Goal: Task Accomplishment & Management: Use online tool/utility

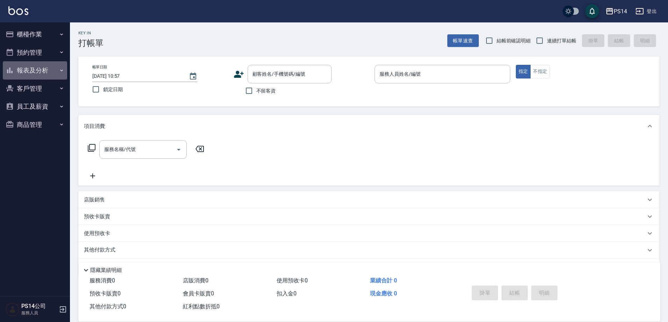
click at [52, 69] on button "報表及分析" at bounding box center [35, 70] width 64 height 18
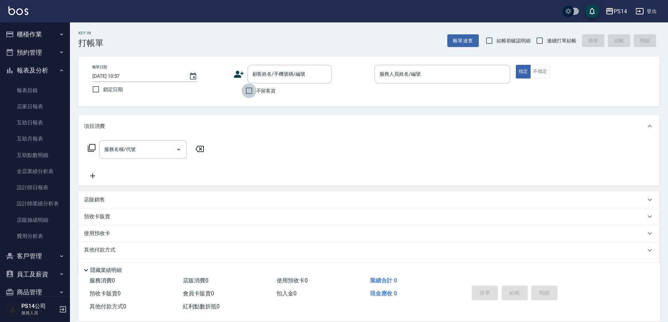
click at [256, 93] on input "不留客資" at bounding box center [249, 90] width 15 height 15
checkbox input "true"
click at [556, 37] on span "連續打單結帳" at bounding box center [561, 40] width 29 height 7
click at [547, 37] on input "連續打單結帳" at bounding box center [539, 40] width 15 height 15
checkbox input "true"
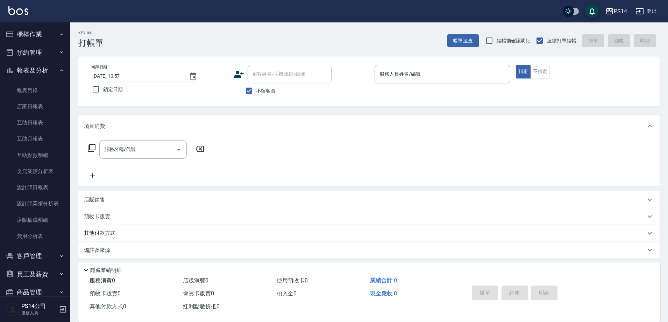
click at [42, 36] on button "櫃檯作業" at bounding box center [35, 34] width 64 height 18
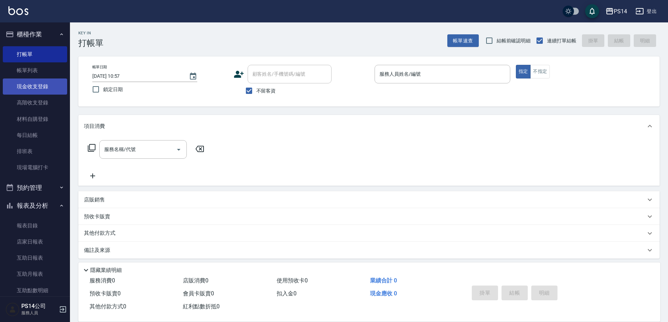
click at [39, 83] on link "現金收支登錄" at bounding box center [35, 86] width 64 height 16
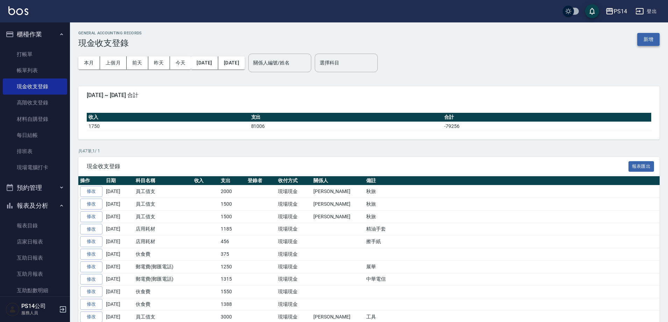
click at [649, 43] on button "新增" at bounding box center [648, 39] width 22 height 13
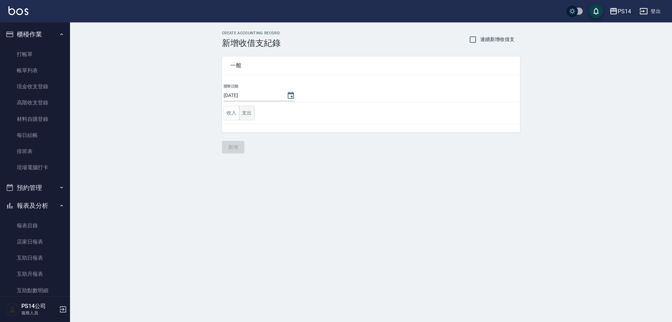
click at [248, 119] on button "支出" at bounding box center [247, 113] width 16 height 14
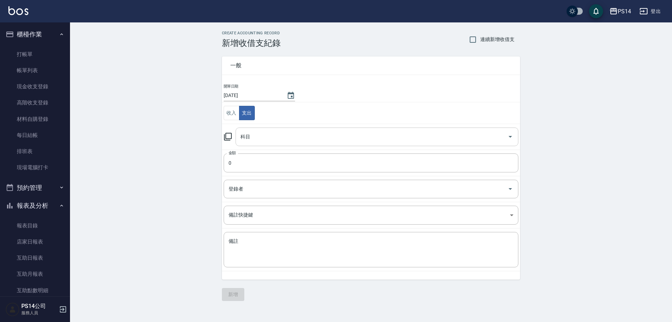
click at [252, 141] on input "科目" at bounding box center [372, 136] width 266 height 12
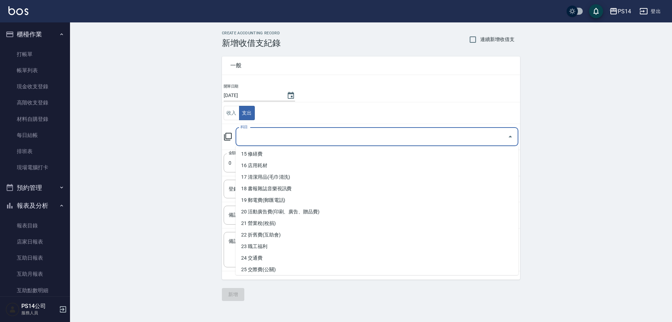
scroll to position [175, 0]
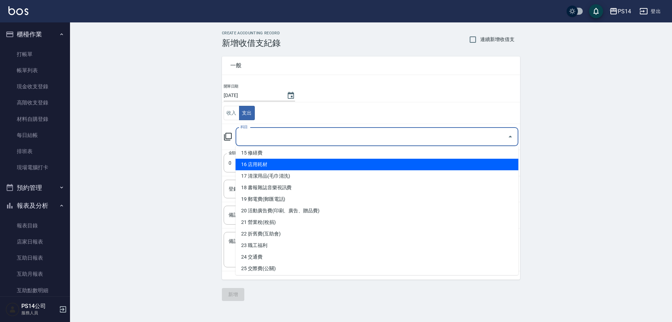
click at [277, 168] on li "16 店用耗材" at bounding box center [376, 164] width 283 height 12
type input "16 店用耗材"
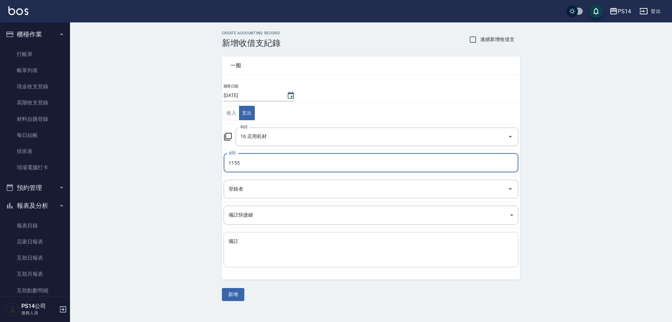
type input "1155"
click at [275, 251] on textarea "備註" at bounding box center [370, 250] width 285 height 24
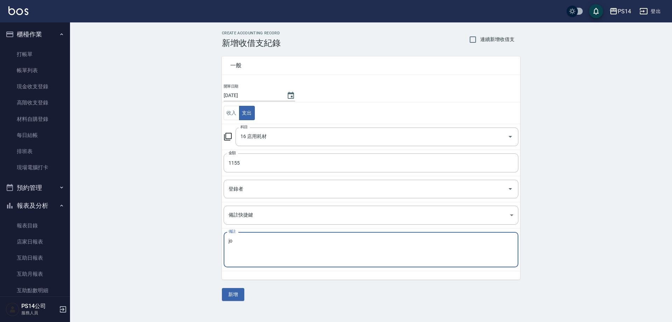
type textarea "j"
click at [245, 238] on textarea "衛生紙 客點" at bounding box center [370, 250] width 285 height 24
click at [273, 248] on textarea "衛生紙+客點" at bounding box center [370, 250] width 285 height 24
type textarea "衛生紙+餅乾"
click at [236, 293] on button "新增" at bounding box center [233, 294] width 22 height 13
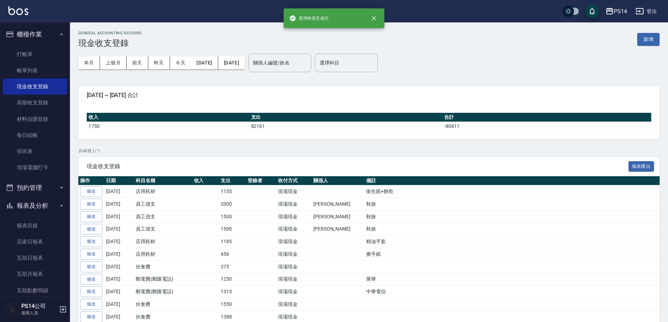
click at [651, 48] on div "本月 上個月 [DATE] [DATE] [DATE] [DATE] [DATE] 關係人編號/姓名 關係人編號/姓名 選擇科目 選擇科目" at bounding box center [368, 63] width 581 height 30
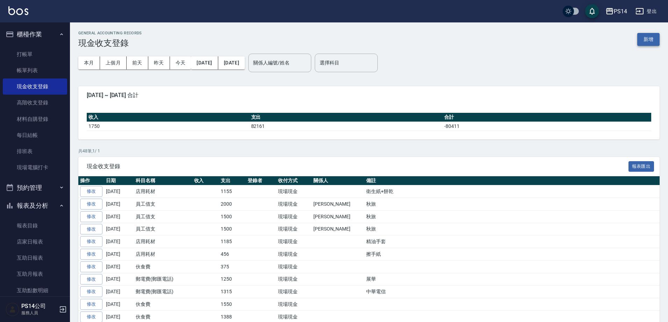
click at [651, 39] on button "新增" at bounding box center [648, 39] width 22 height 13
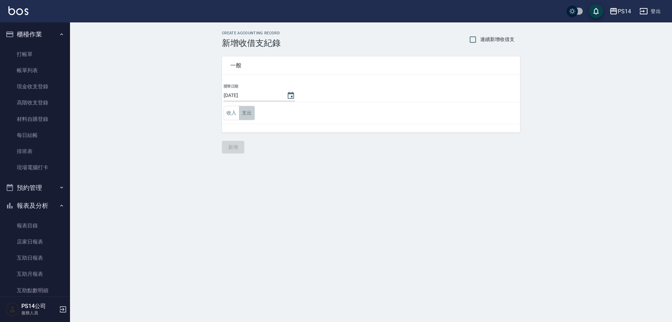
click at [245, 118] on button "支出" at bounding box center [247, 113] width 16 height 14
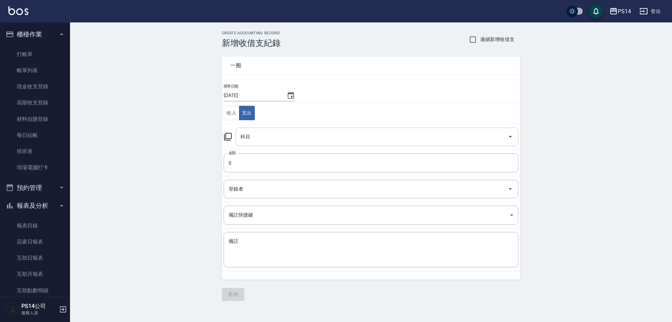
click at [251, 134] on input "科目" at bounding box center [372, 136] width 266 height 12
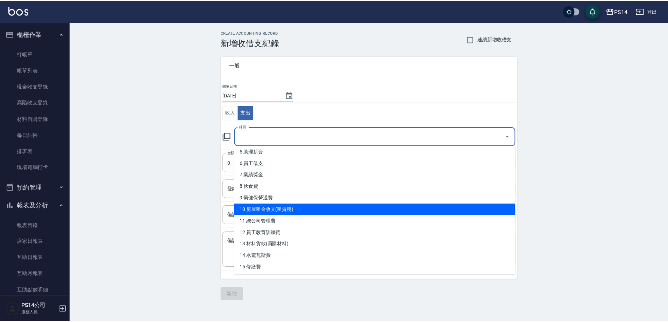
scroll to position [140, 0]
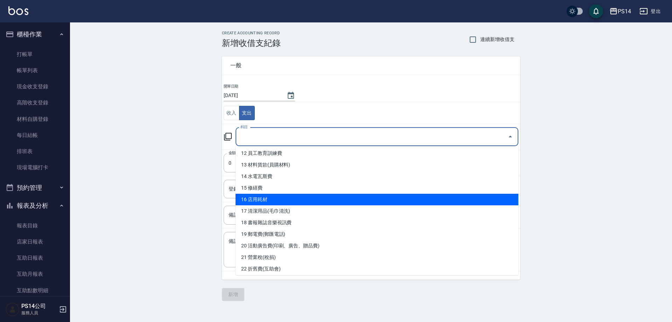
click at [269, 198] on li "16 店用耗材" at bounding box center [376, 199] width 283 height 12
type input "16 店用耗材"
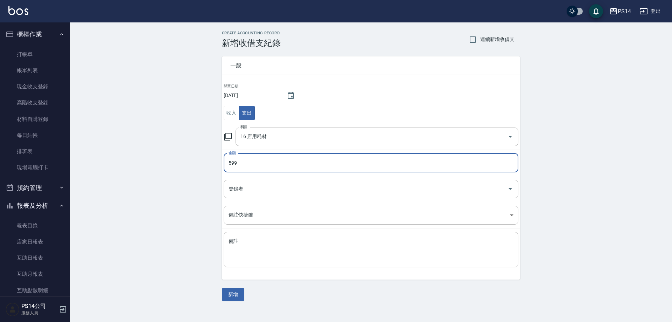
type input "599"
click at [254, 246] on textarea "備註" at bounding box center [370, 250] width 285 height 24
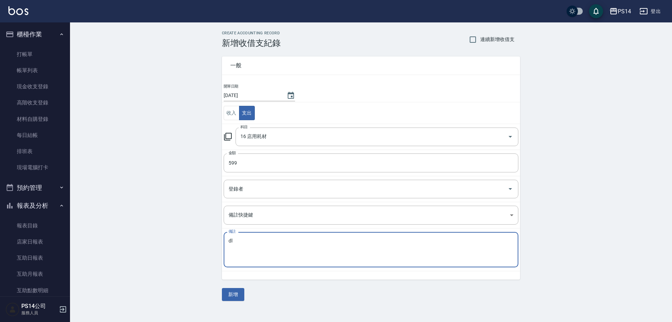
type textarea "d"
type textarea "烤肉架"
click at [233, 297] on button "新增" at bounding box center [233, 294] width 22 height 13
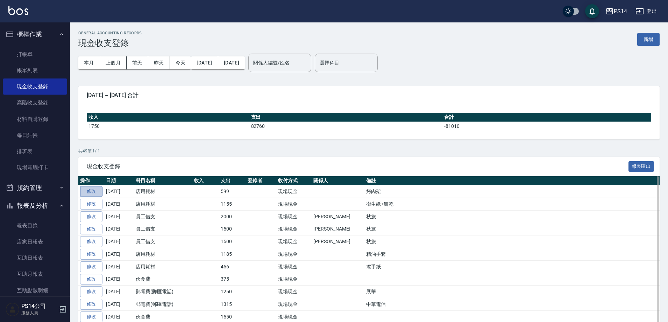
click at [83, 190] on link "修改" at bounding box center [91, 191] width 22 height 11
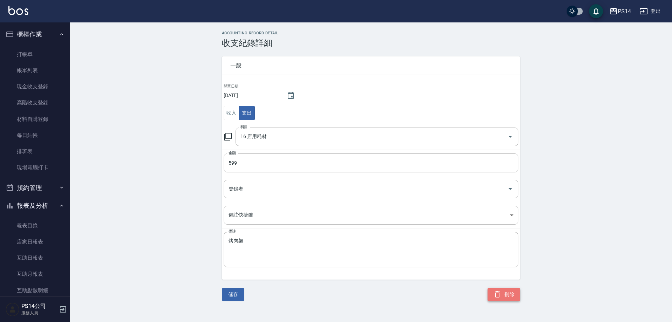
click at [510, 290] on button "刪除" at bounding box center [503, 294] width 33 height 13
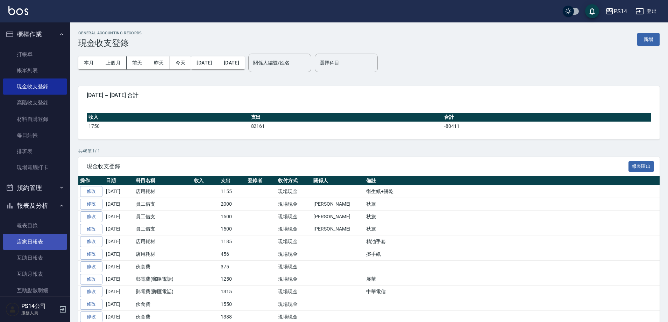
click at [40, 237] on link "店家日報表" at bounding box center [35, 241] width 64 height 16
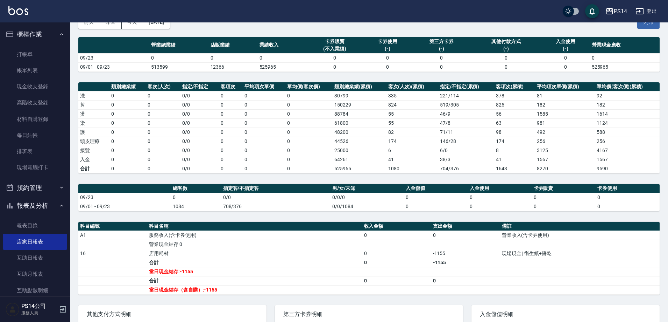
scroll to position [96, 0]
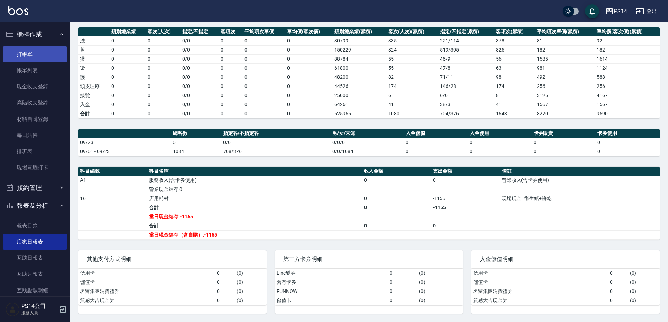
click at [25, 54] on link "打帳單" at bounding box center [35, 54] width 64 height 16
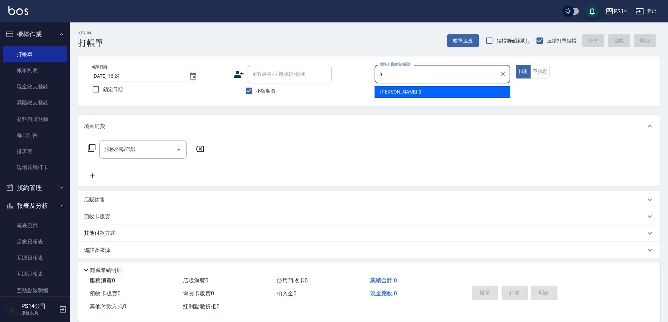
type input "[PERSON_NAME]-9"
type button "true"
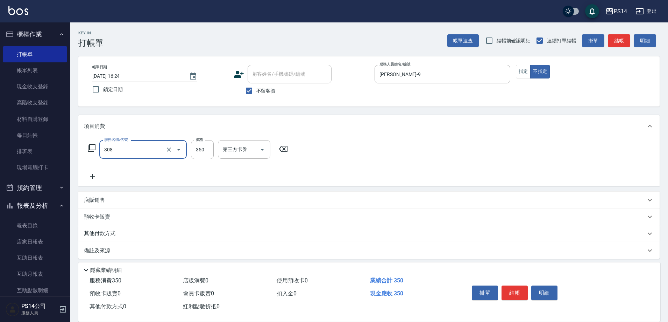
type input "洗+剪(308)"
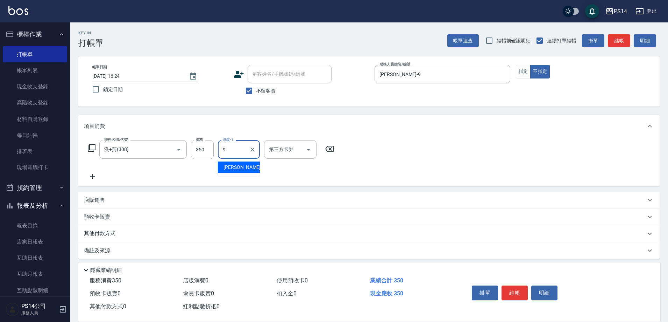
type input "[PERSON_NAME]-9"
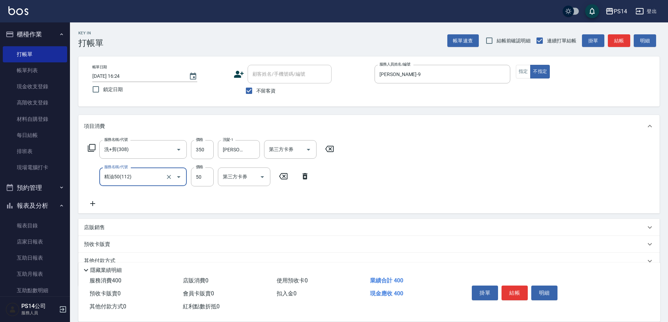
type input "精油50(112)"
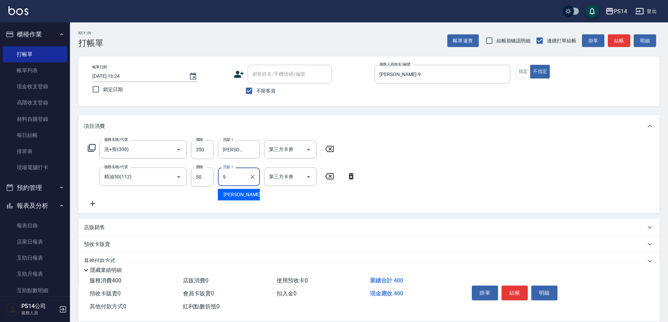
type input "[PERSON_NAME]-9"
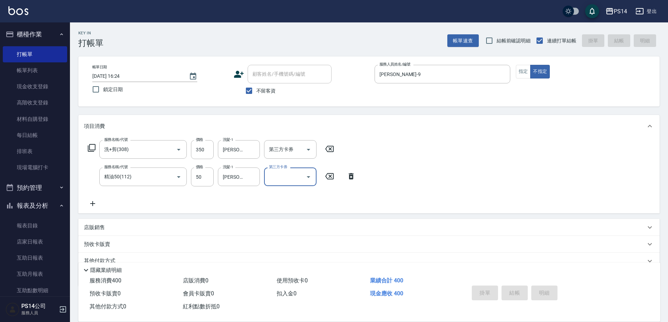
type input "[DATE] 16:25"
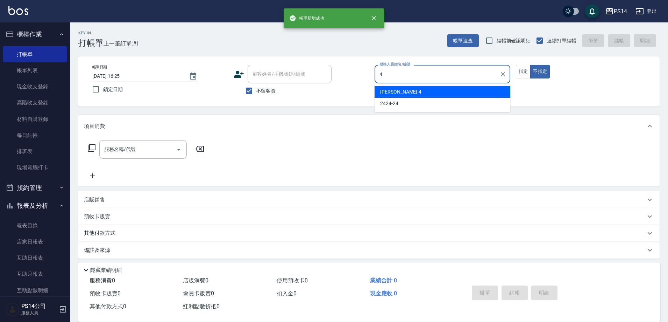
type input "[PERSON_NAME]-4"
type button "false"
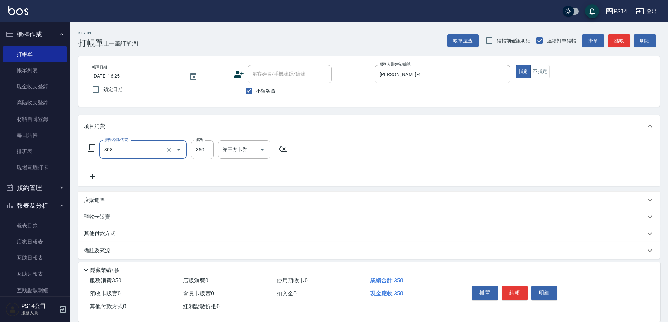
type input "洗+剪(308)"
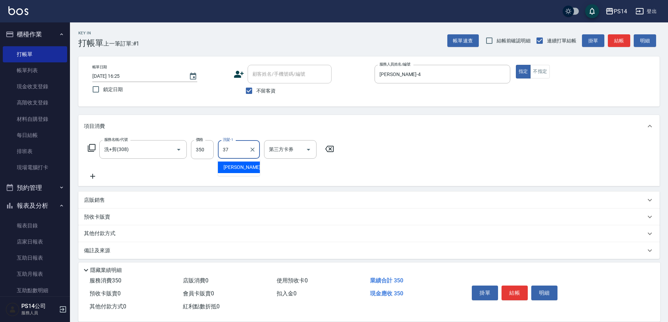
type input "[PERSON_NAME]-37"
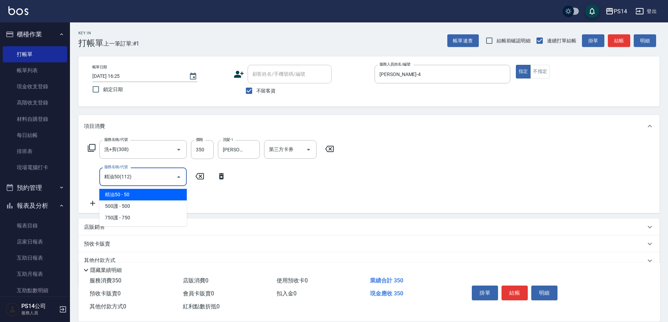
type input "精油50(112)"
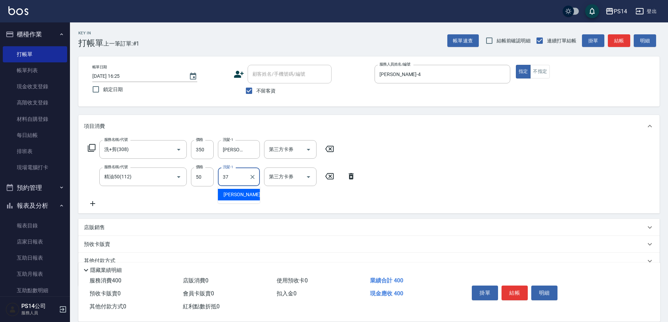
type input "[PERSON_NAME]-37"
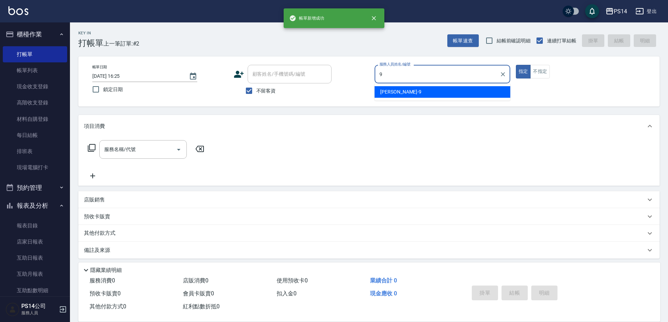
type input "[PERSON_NAME]-9"
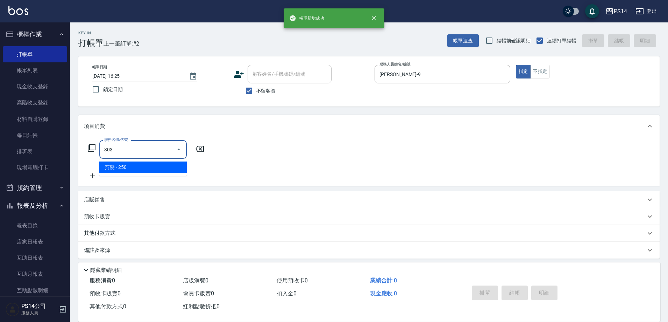
type input "剪髮(303)"
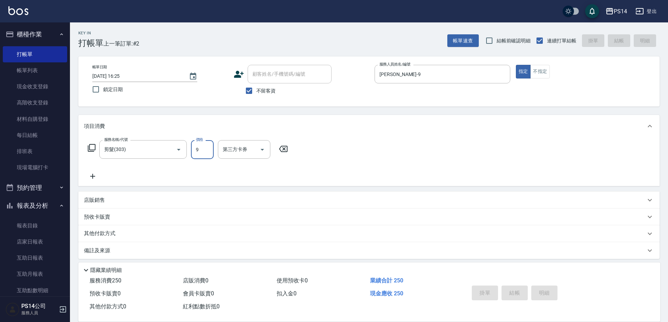
type input "9"
click at [59, 66] on link "帳單列表" at bounding box center [35, 70] width 64 height 16
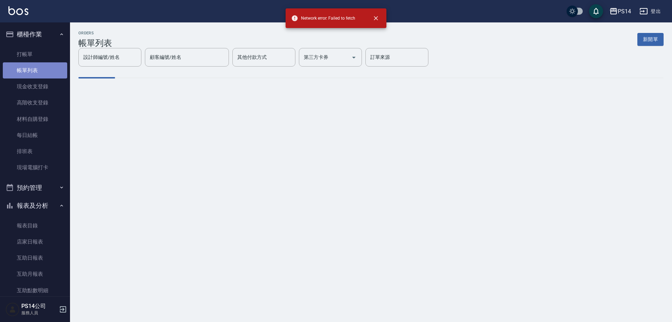
click at [59, 66] on link "帳單列表" at bounding box center [35, 70] width 64 height 16
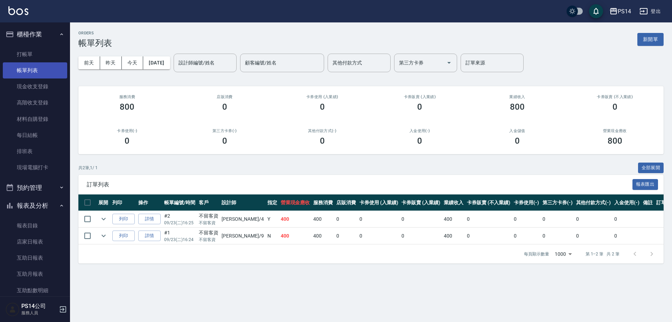
click at [59, 66] on link "帳單列表" at bounding box center [35, 70] width 64 height 16
click at [52, 56] on link "打帳單" at bounding box center [35, 54] width 64 height 16
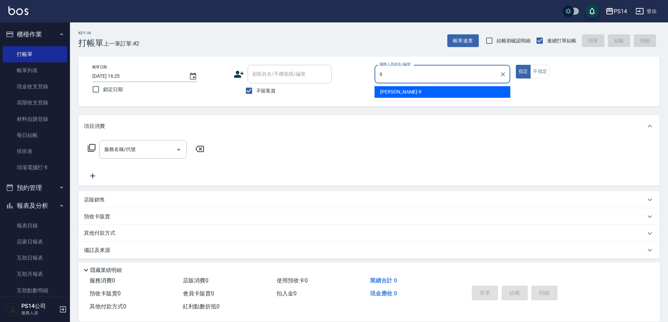
type input "[PERSON_NAME]-9"
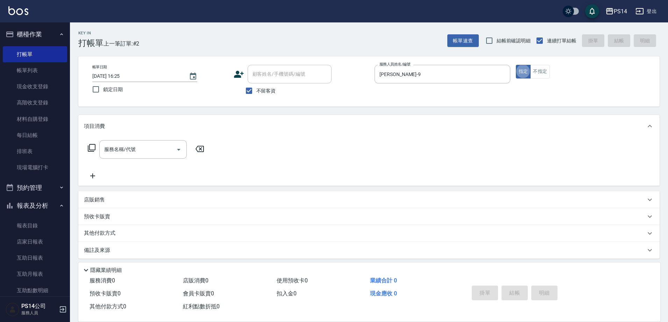
type button "true"
type input "剪髮(303)"
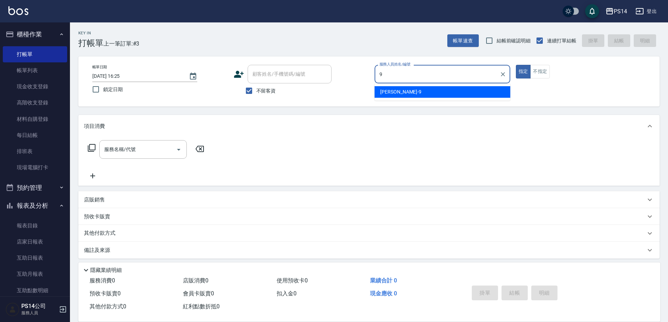
type input "[PERSON_NAME]-9"
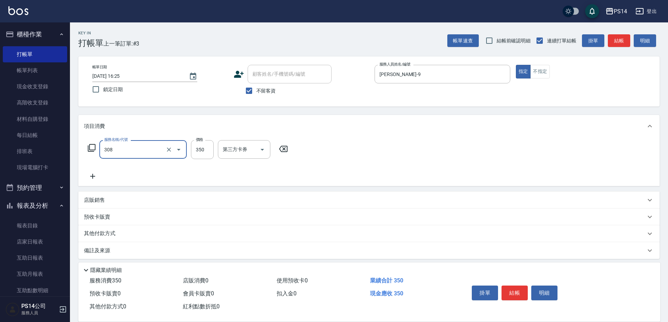
type input "洗+剪(308)"
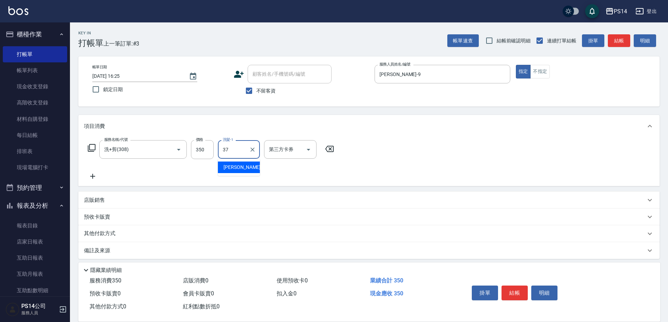
type input "[PERSON_NAME]-37"
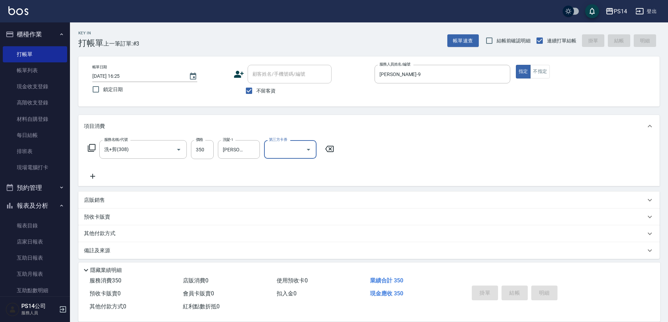
type input "[DATE] 16:26"
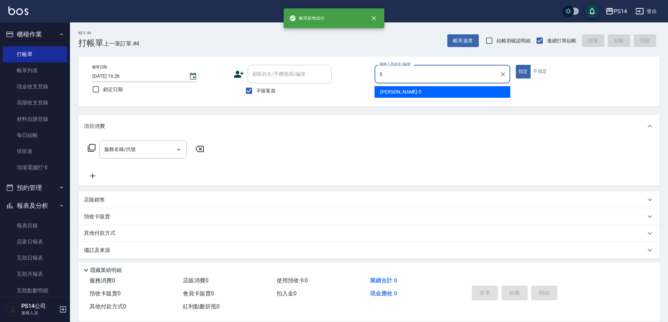
type input "[PERSON_NAME]-5"
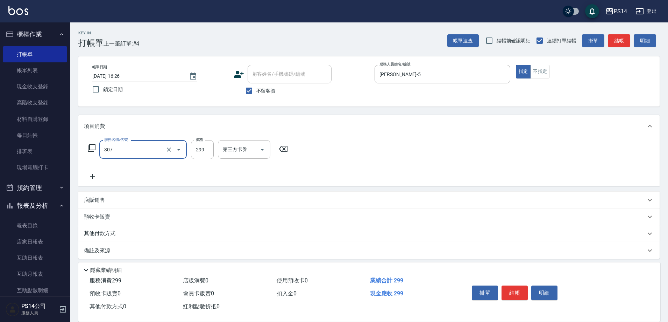
type input "剪髮(307)"
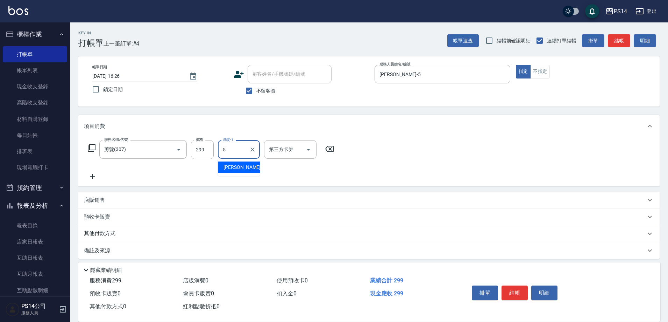
type input "[PERSON_NAME]-5"
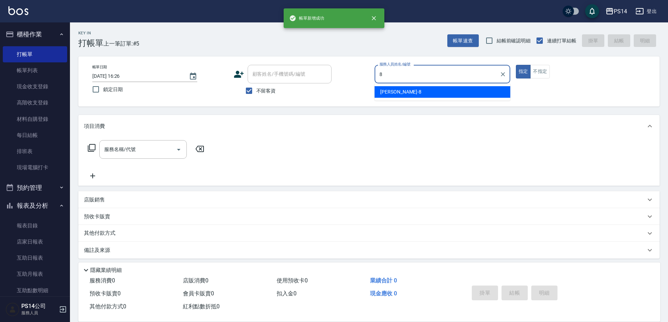
type input "[PERSON_NAME]-8"
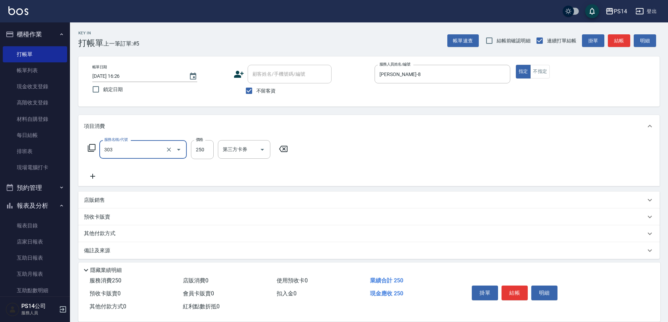
type input "剪髮(303)"
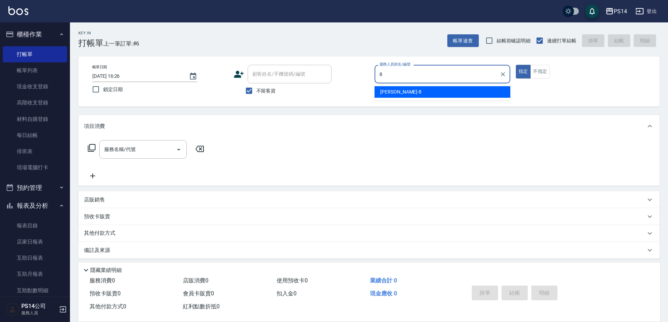
type input "[PERSON_NAME]-8"
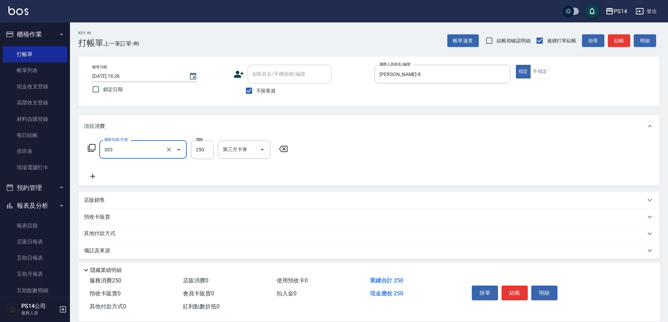
type input "剪髮(303)"
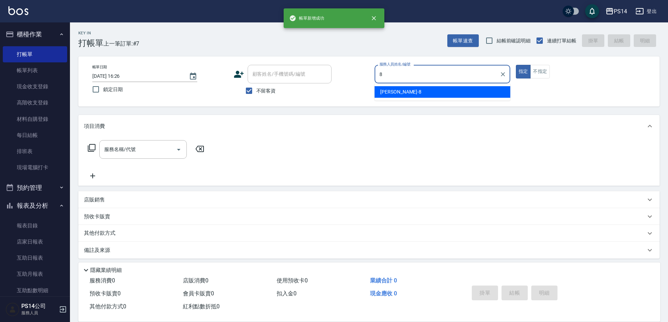
type input "[PERSON_NAME]-8"
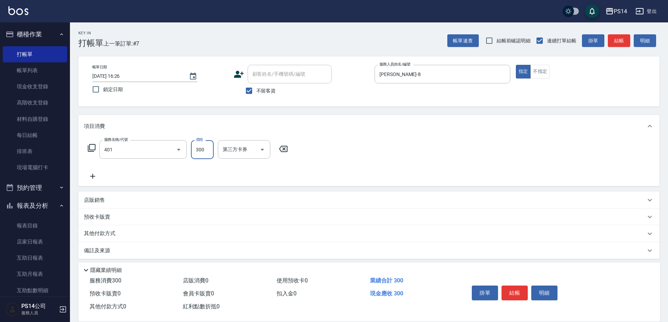
type input "300護(401)"
type input "[PERSON_NAME]-37"
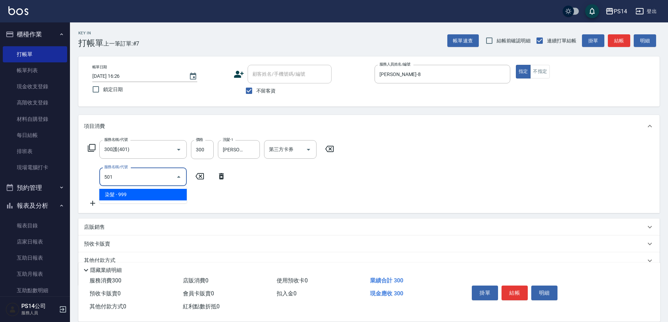
type input "染髮(501)"
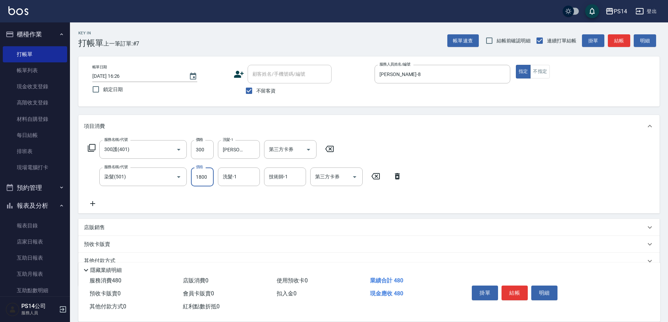
type input "1800"
type input "[PERSON_NAME]-37"
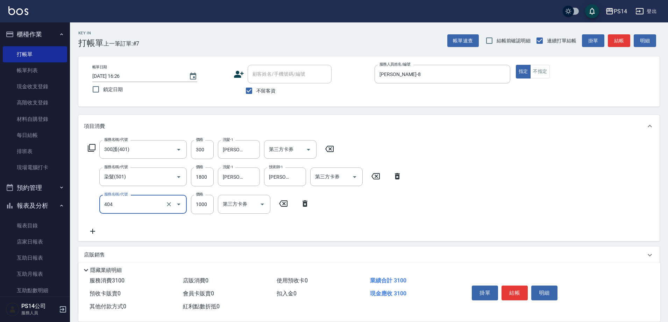
type input "1000護(404)"
type input "1000"
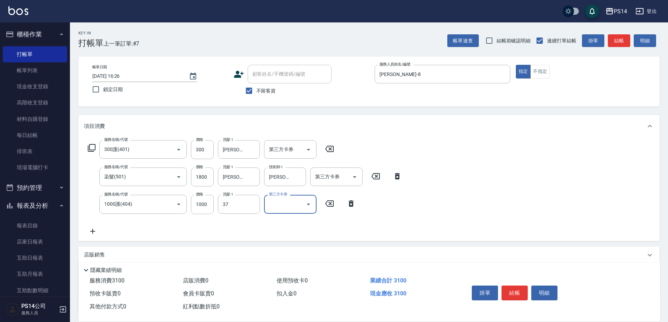
type input "[PERSON_NAME]-37"
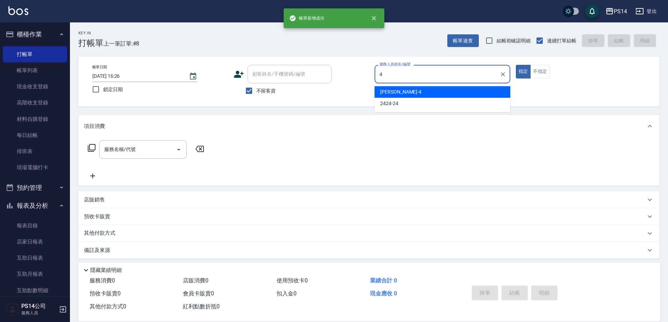
type input "[PERSON_NAME]-4"
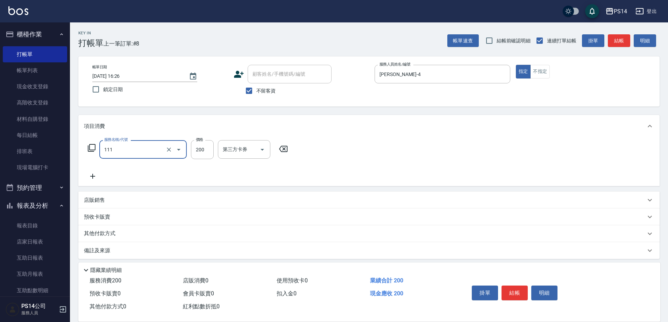
type input "200(111)"
type input "[PERSON_NAME]-37"
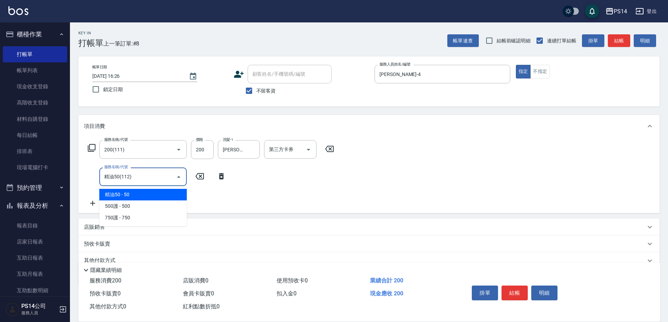
type input "精油50(112)"
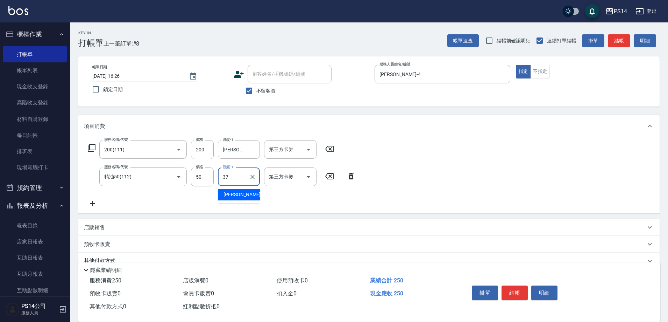
type input "[PERSON_NAME]-37"
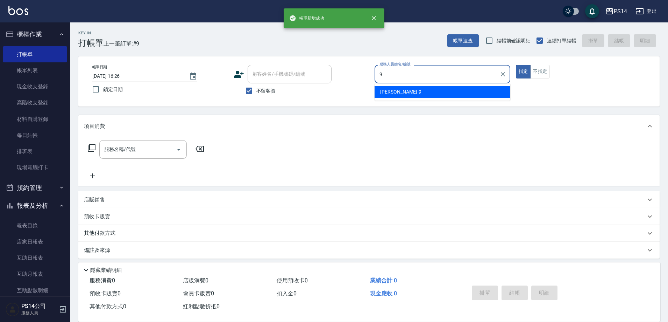
type input "[PERSON_NAME]-9"
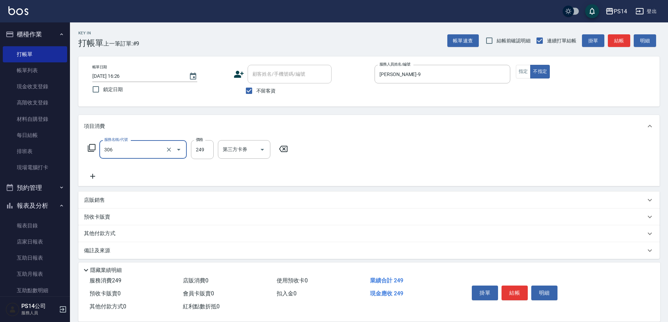
type input "剪髮(306)"
type input "[PERSON_NAME]-37"
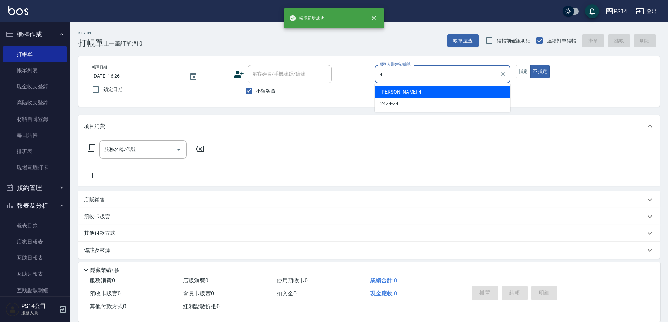
type input "[PERSON_NAME]-4"
type button "false"
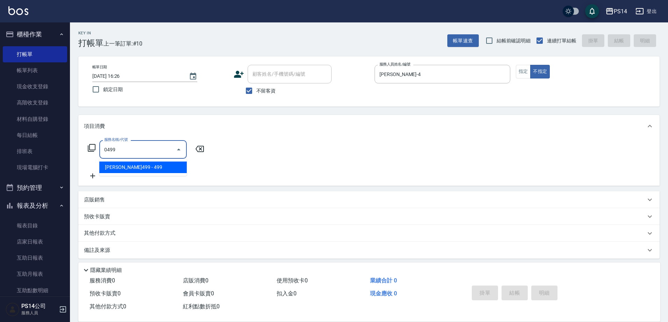
type input "[PERSON_NAME]499(0499)"
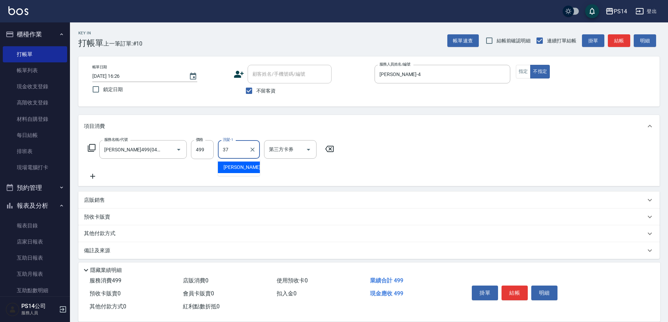
type input "[PERSON_NAME]-37"
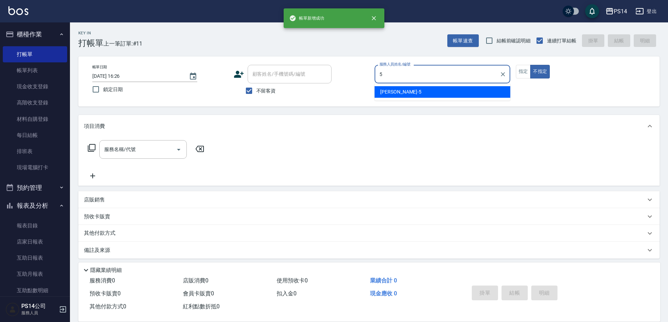
type input "[PERSON_NAME]-5"
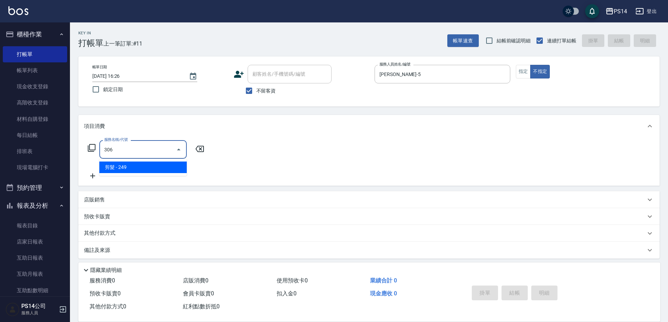
type input "剪髮(306)"
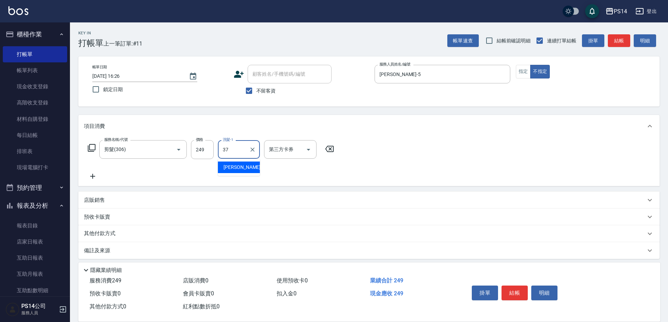
type input "[PERSON_NAME]-37"
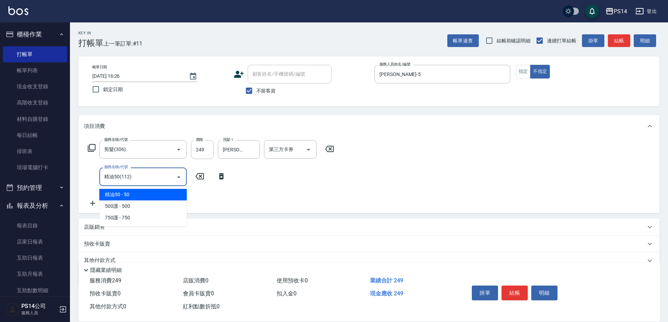
type input "精油50(112)"
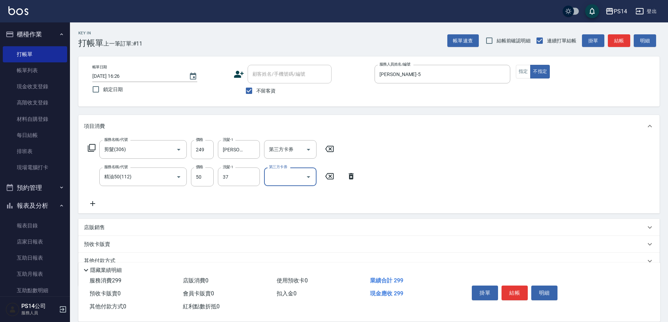
type input "[PERSON_NAME]-37"
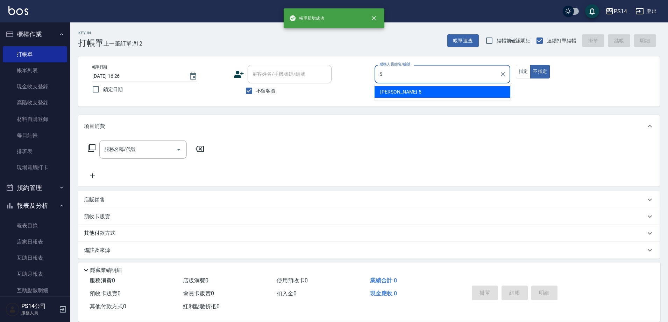
type input "[PERSON_NAME]-5"
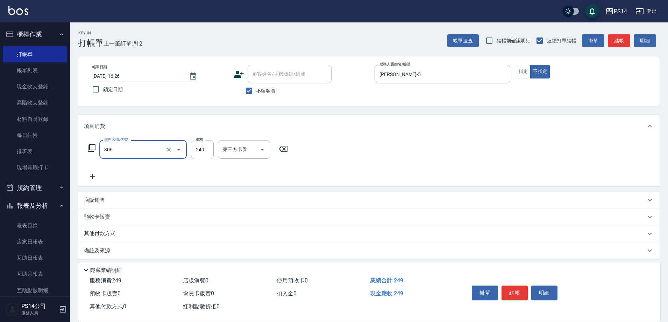
type input "剪髮(306)"
type input "[PERSON_NAME]-5"
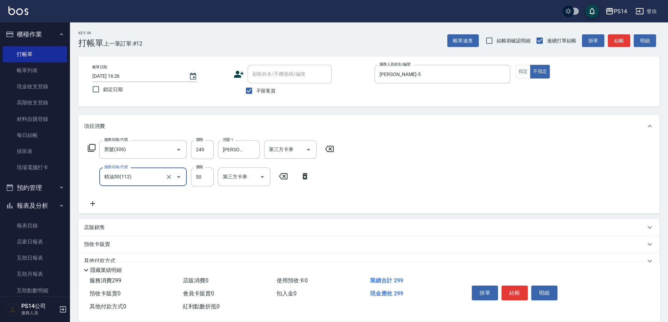
type input "精油50(112)"
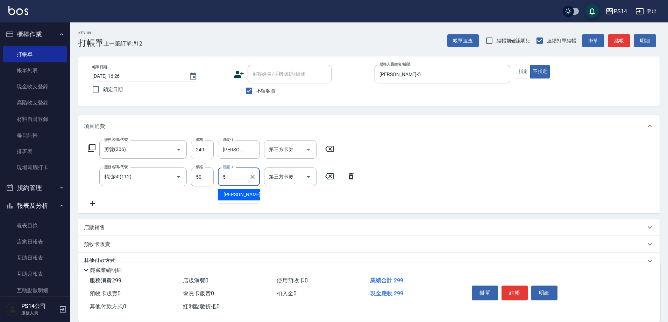
type input "[PERSON_NAME]-5"
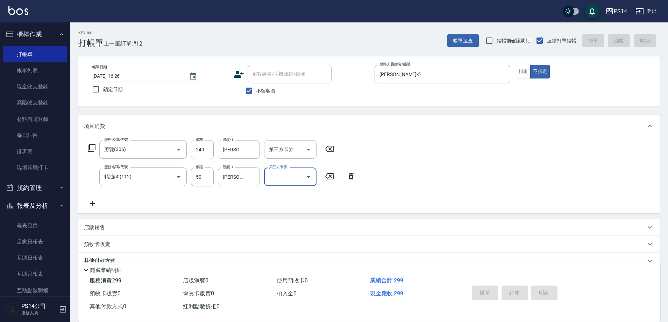
type input "[DATE] 16:27"
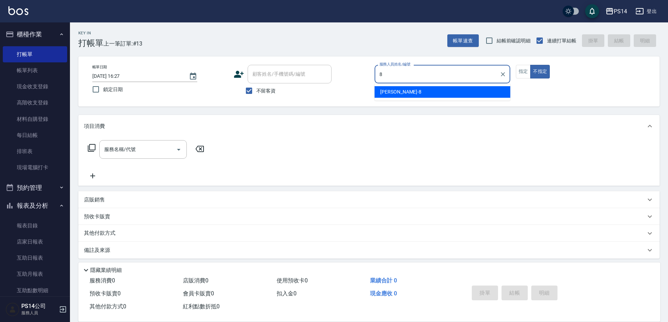
type input "[PERSON_NAME]-8"
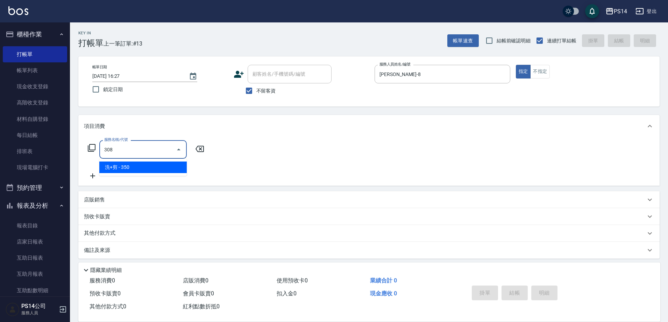
type input "洗+剪(308)"
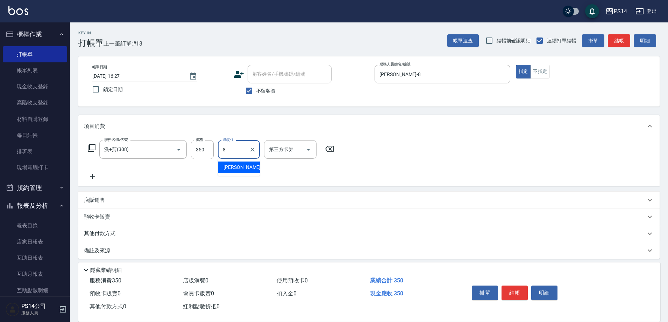
type input "[PERSON_NAME]-8"
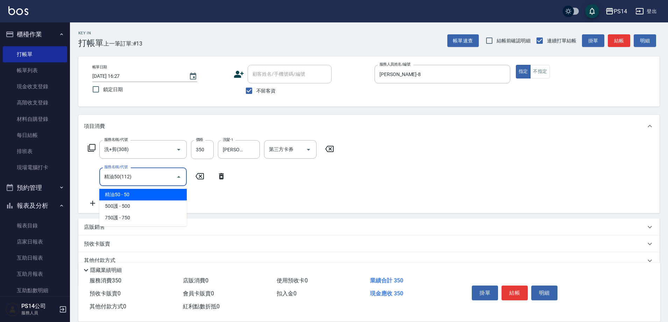
type input "精油50(112)"
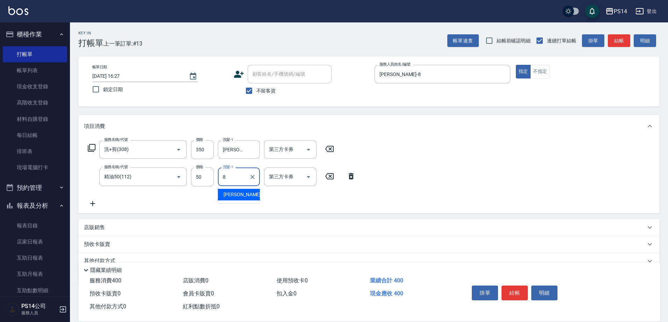
type input "[PERSON_NAME]-8"
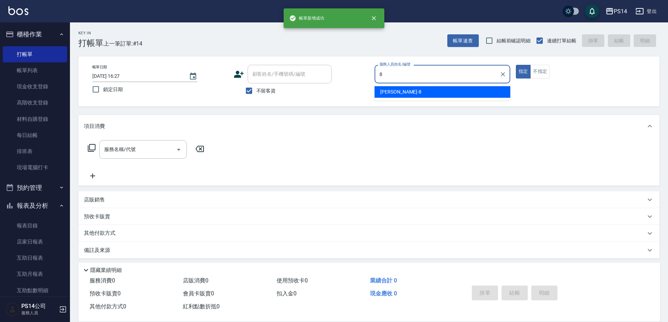
type input "[PERSON_NAME]-8"
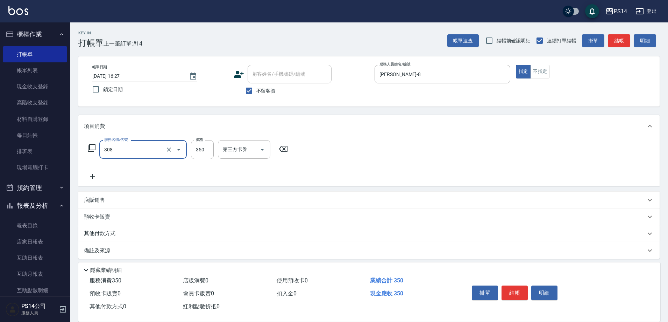
type input "洗+剪(308)"
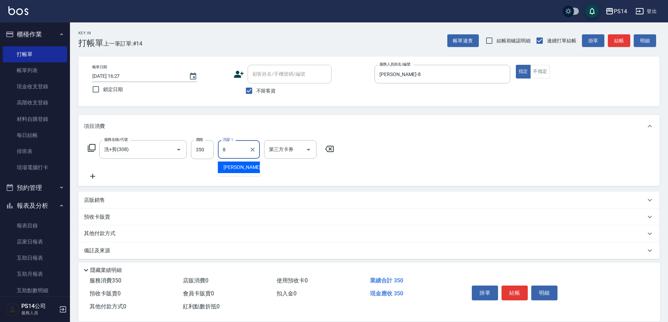
type input "[PERSON_NAME]-8"
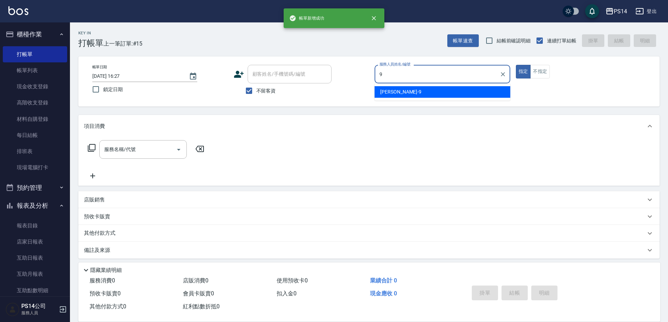
type input "[PERSON_NAME]-9"
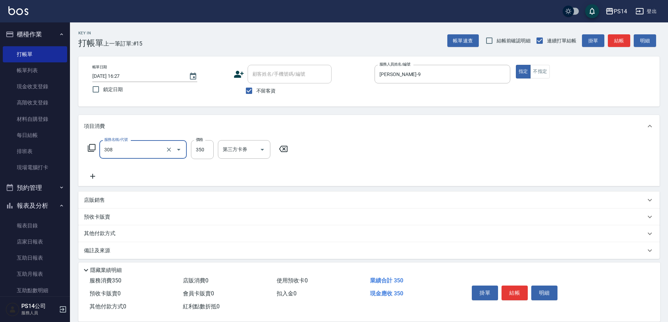
type input "洗+剪(308)"
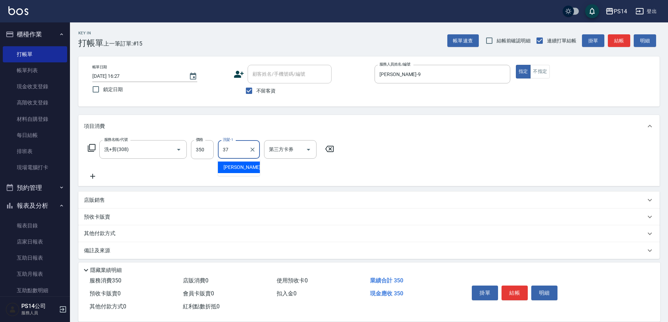
type input "[PERSON_NAME]-37"
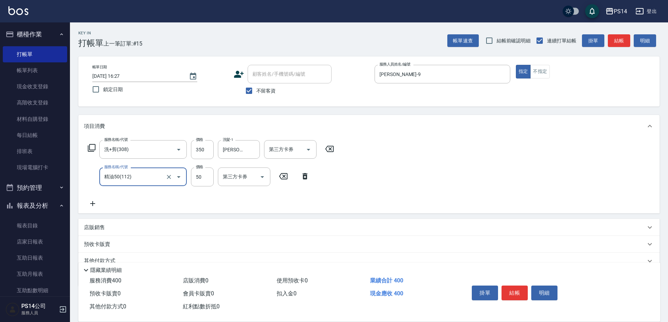
type input "精油50(112)"
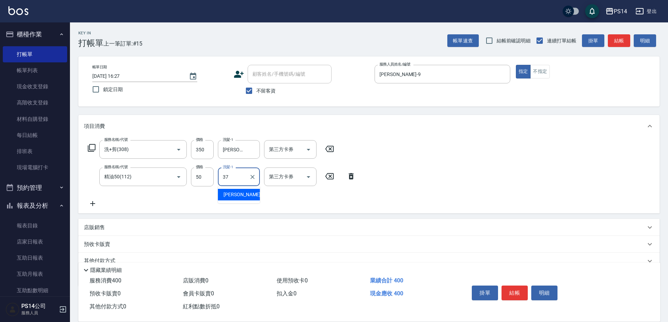
type input "[PERSON_NAME]-37"
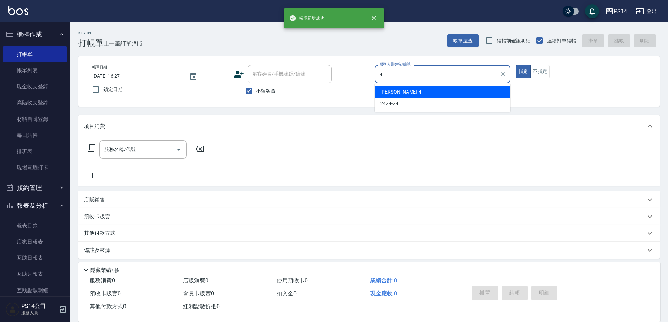
type input "[PERSON_NAME]-4"
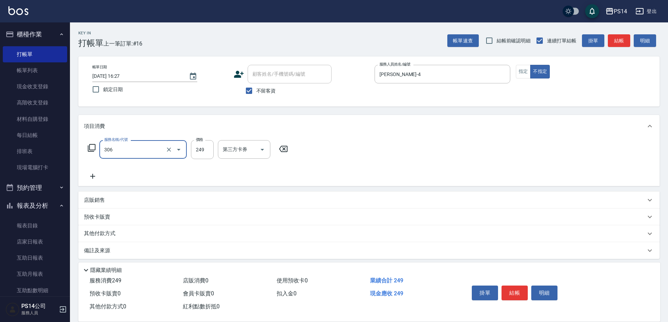
type input "剪髮(306)"
type input "[PERSON_NAME]-37"
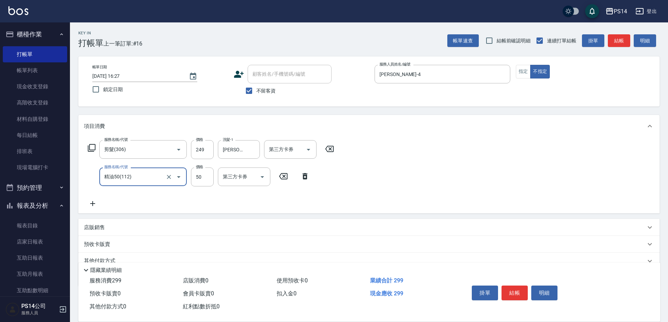
type input "精油50(112)"
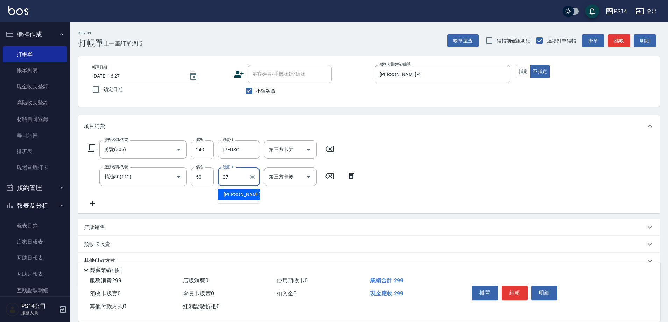
type input "[PERSON_NAME]-37"
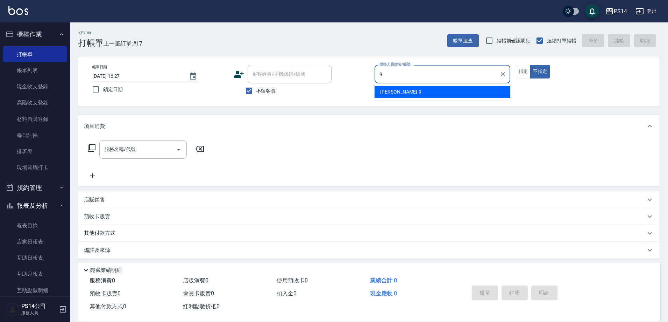
type input "[PERSON_NAME]-9"
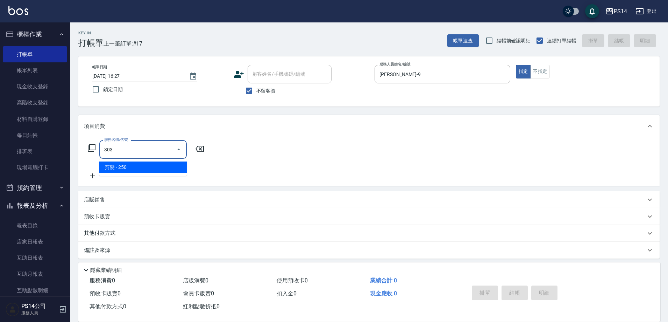
type input "剪髮(303)"
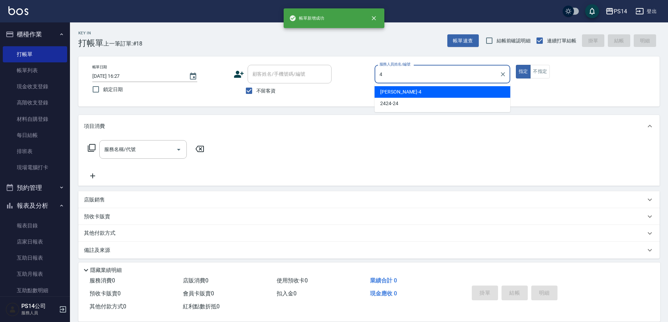
type input "[PERSON_NAME]-4"
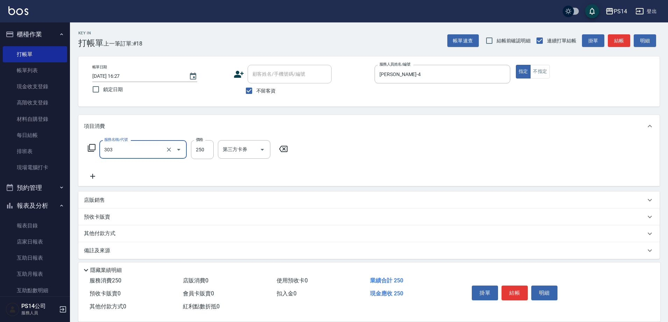
type input "剪髮(303)"
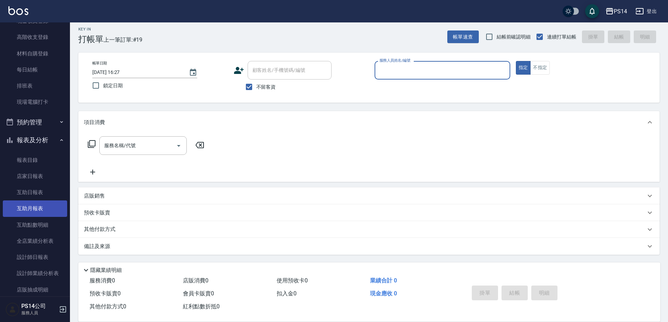
scroll to position [70, 0]
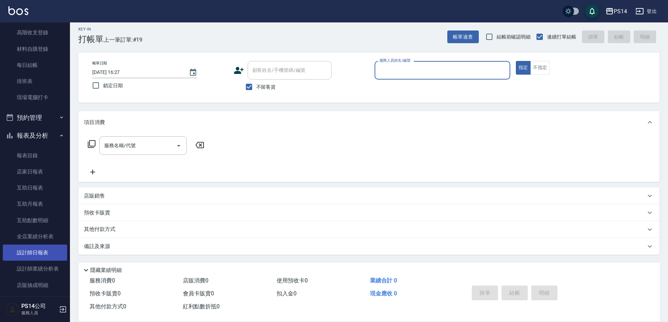
click at [33, 254] on link "設計師日報表" at bounding box center [35, 252] width 64 height 16
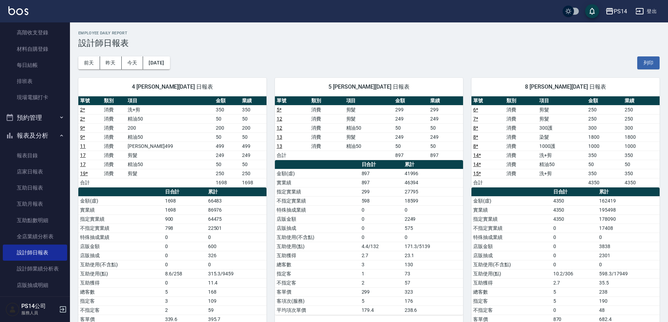
scroll to position [175, 0]
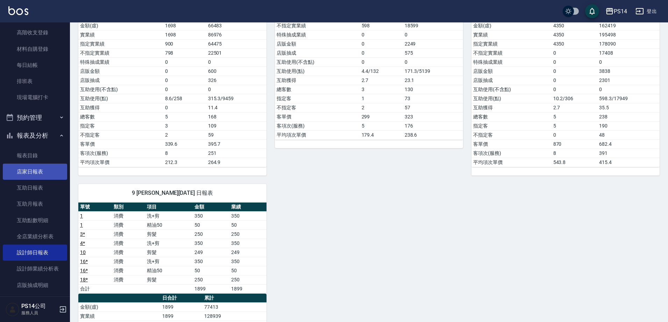
click at [31, 171] on link "店家日報表" at bounding box center [35, 171] width 64 height 16
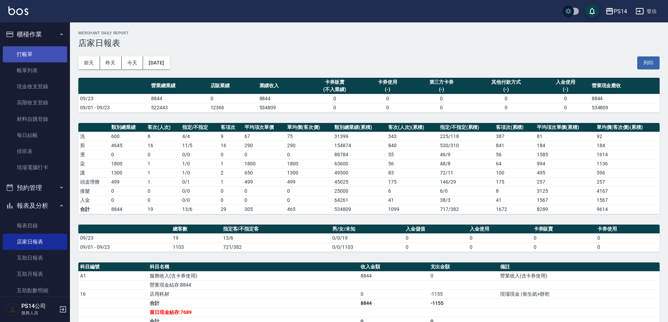
click at [19, 52] on link "打帳單" at bounding box center [35, 54] width 64 height 16
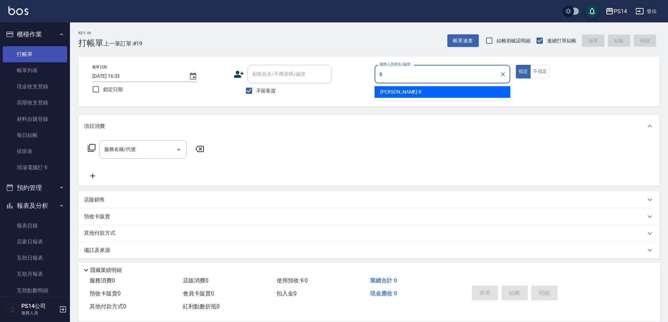
type input "[PERSON_NAME]-8"
type button "true"
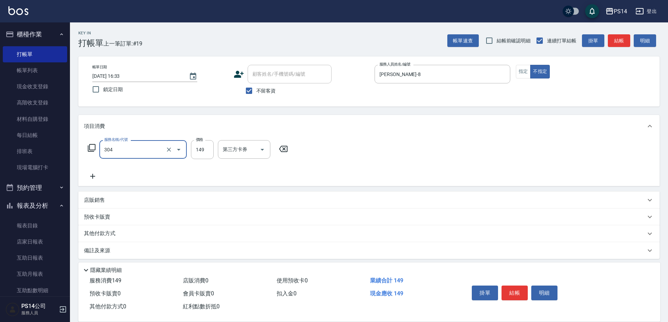
type input "剪髮(304)"
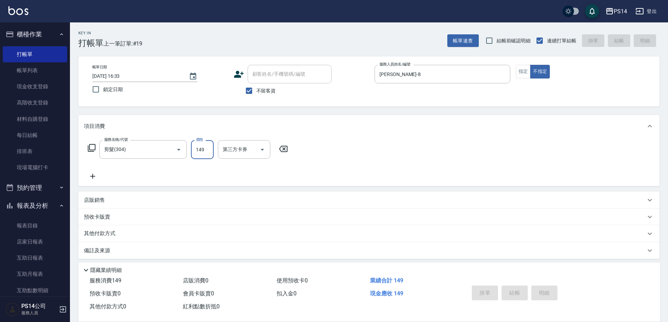
type input "[DATE] 16:34"
